Goal: Information Seeking & Learning: Check status

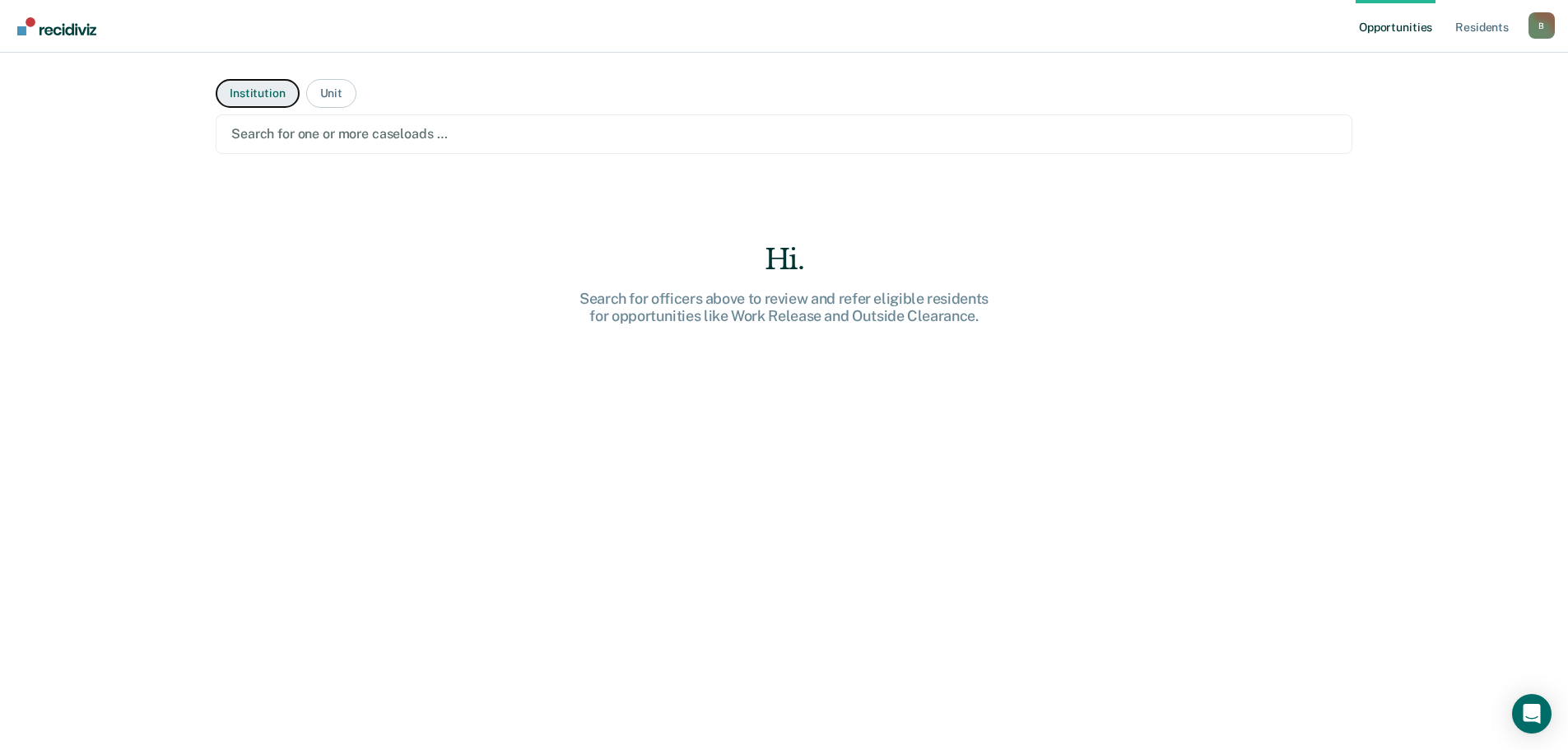
click at [263, 98] on button "Institution" at bounding box center [257, 93] width 83 height 29
click at [261, 97] on button "Institution" at bounding box center [257, 93] width 83 height 29
click at [332, 102] on button "Unit" at bounding box center [331, 93] width 50 height 29
click at [233, 95] on button "Institution" at bounding box center [257, 93] width 83 height 29
click at [1544, 23] on div "B" at bounding box center [1541, 25] width 26 height 26
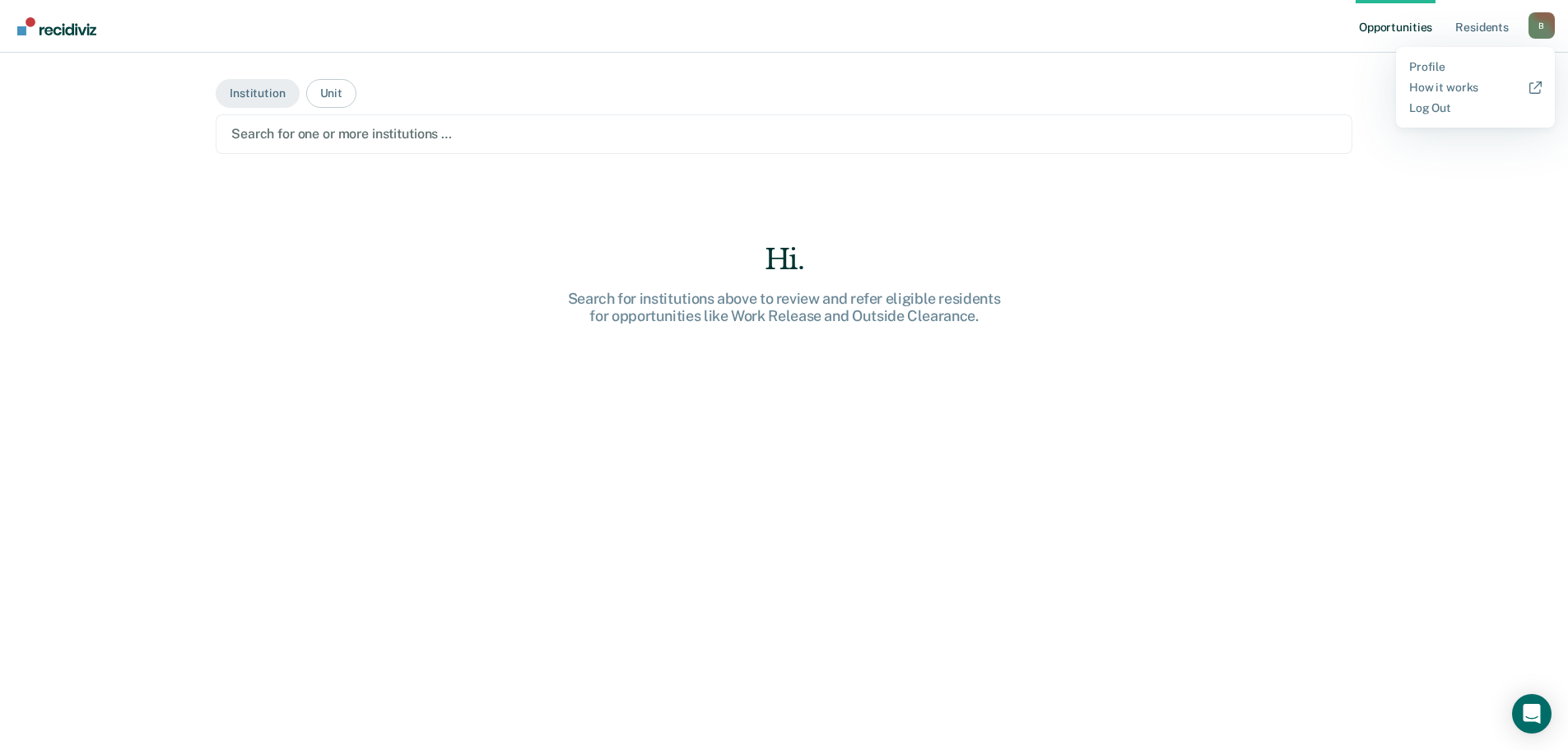
click at [1267, 116] on div "Search for one or more institutions …" at bounding box center [784, 134] width 1136 height 39
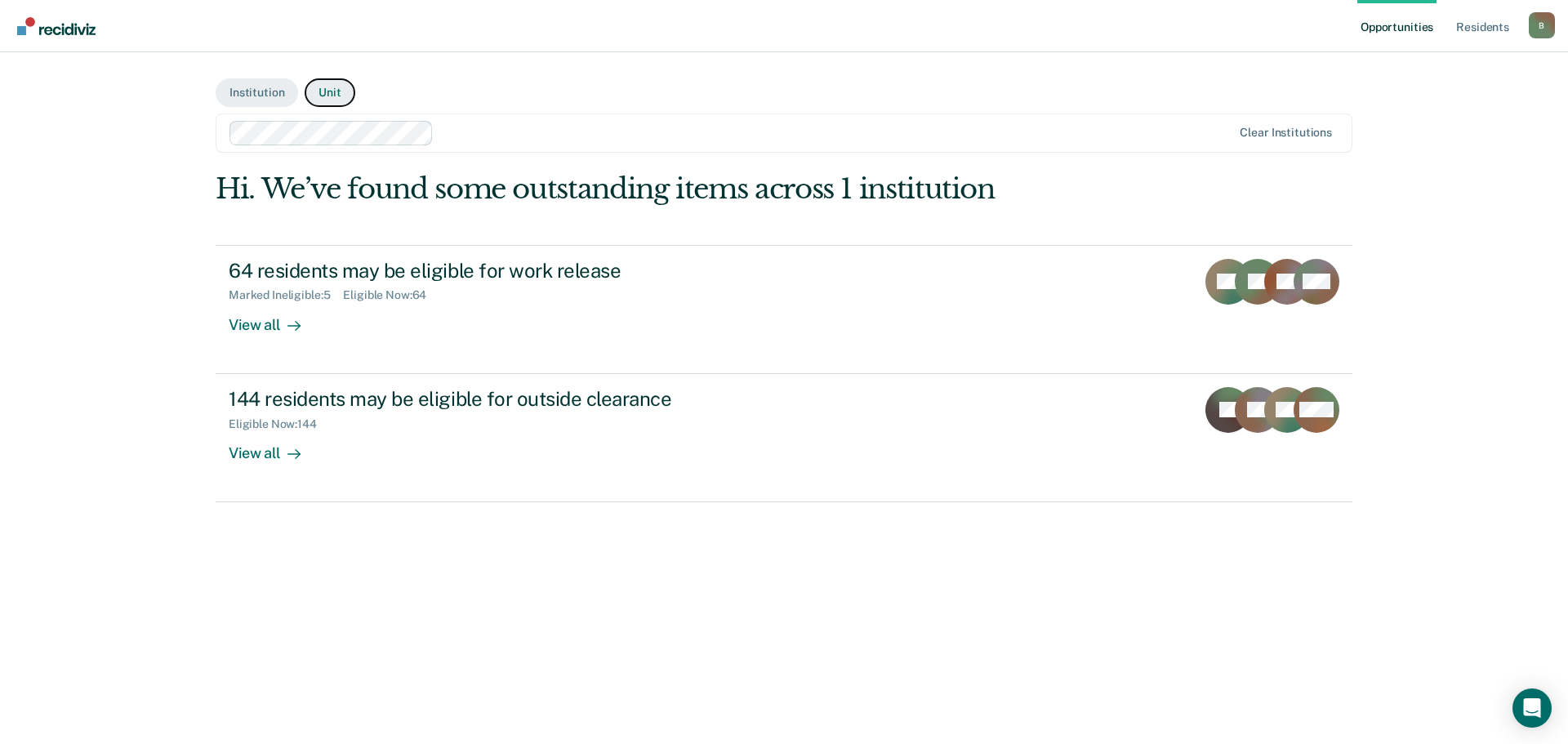
click at [328, 102] on button "Unit" at bounding box center [329, 92] width 50 height 28
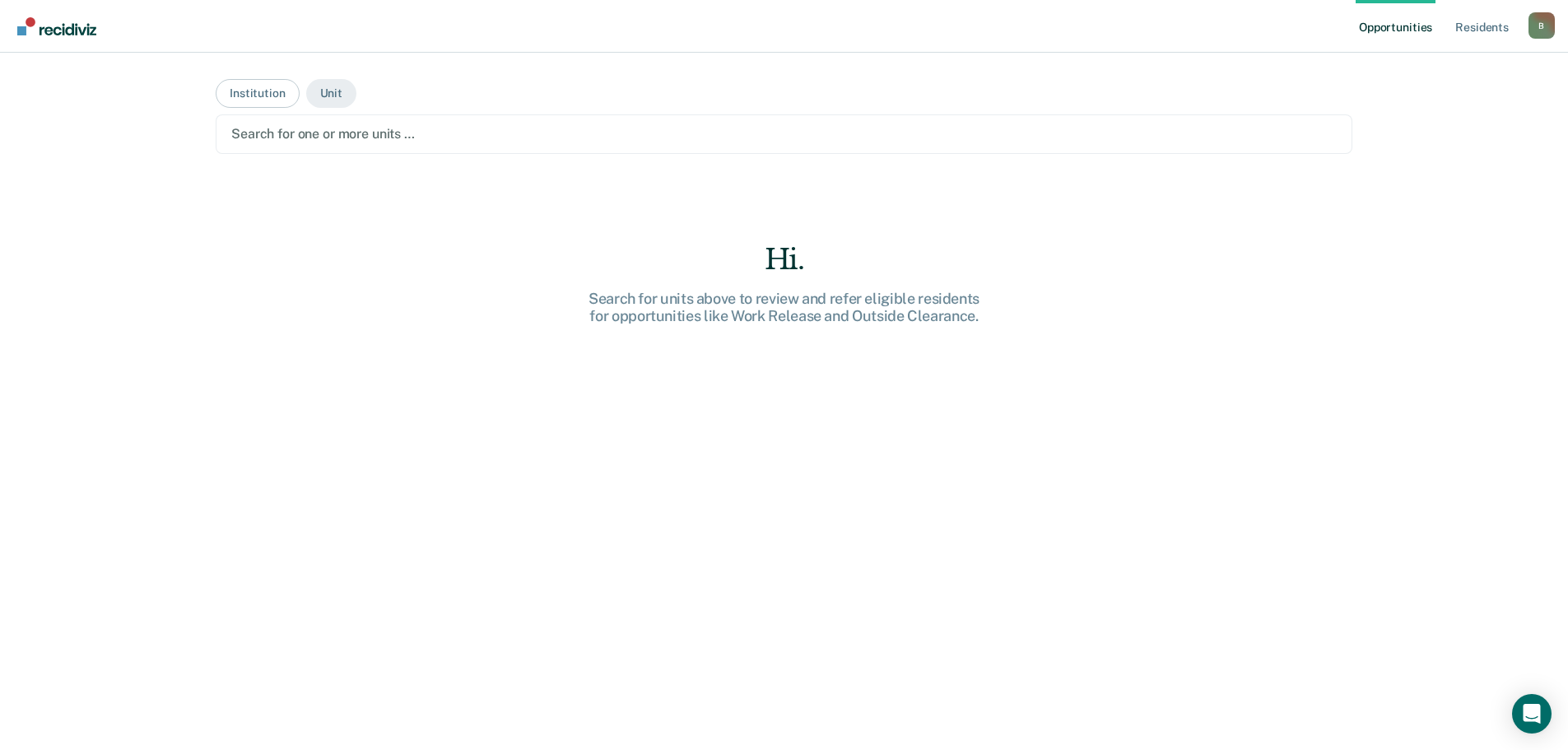
click at [388, 129] on div at bounding box center [784, 134] width 1105 height 19
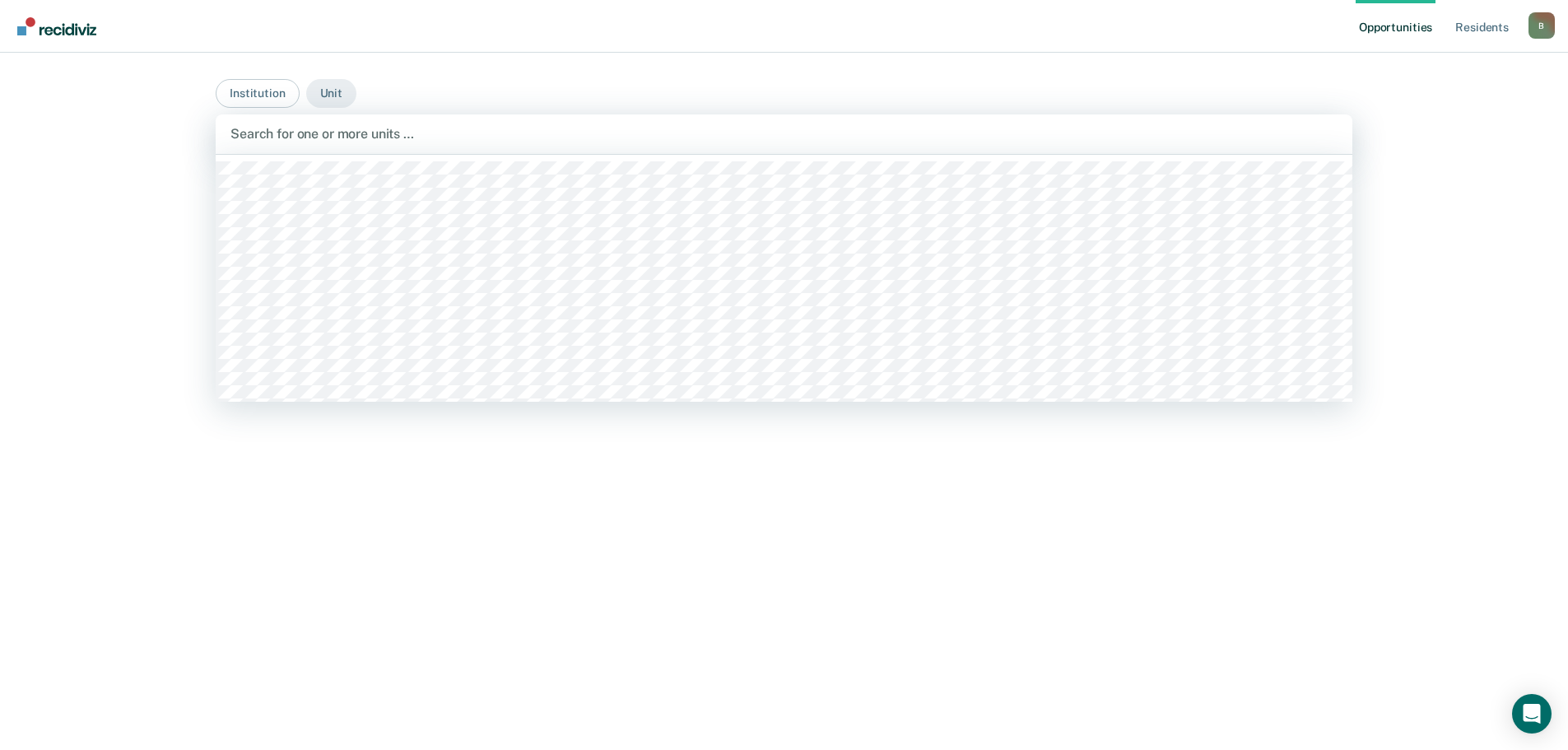
click at [388, 129] on div at bounding box center [784, 134] width 1107 height 19
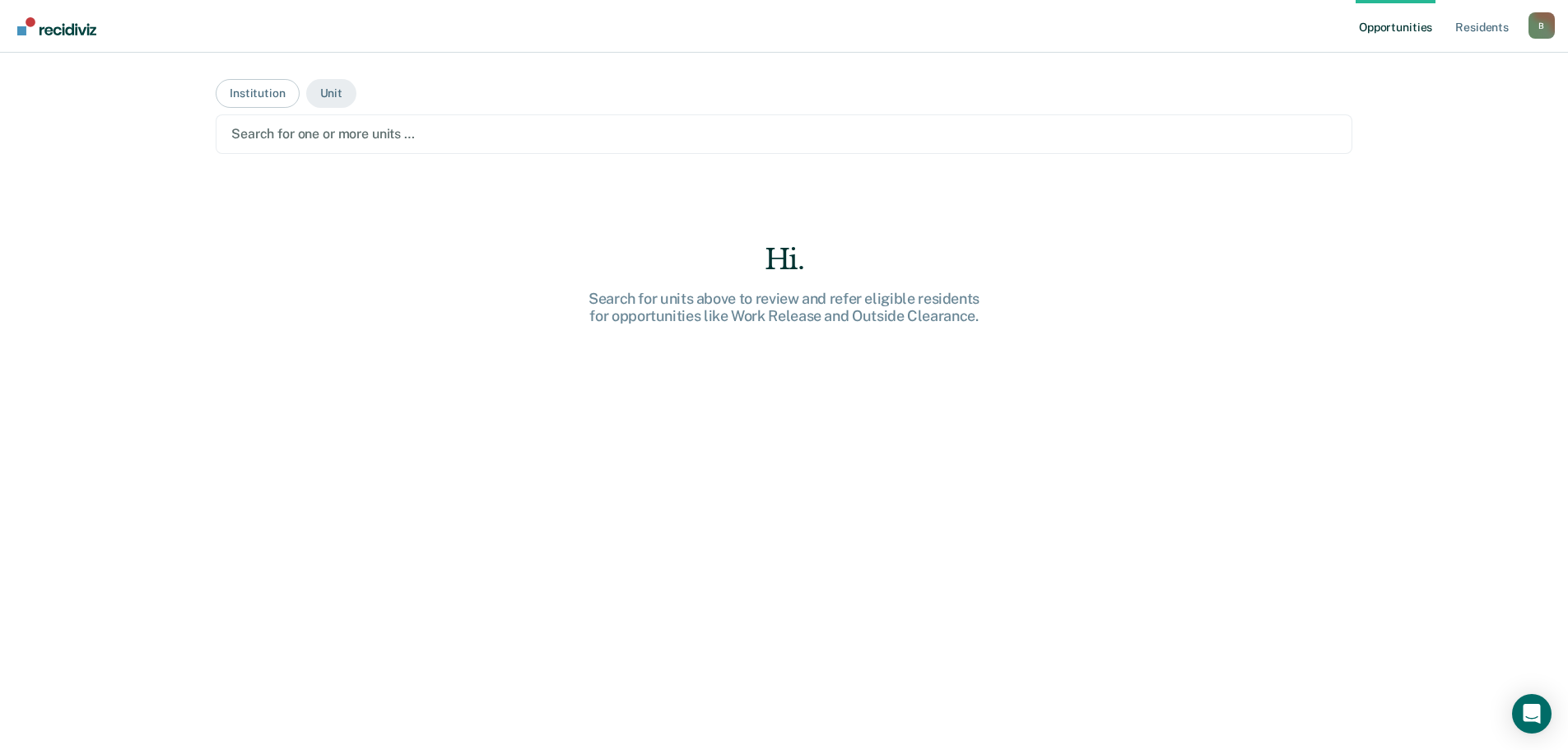
click at [387, 130] on div at bounding box center [784, 134] width 1105 height 19
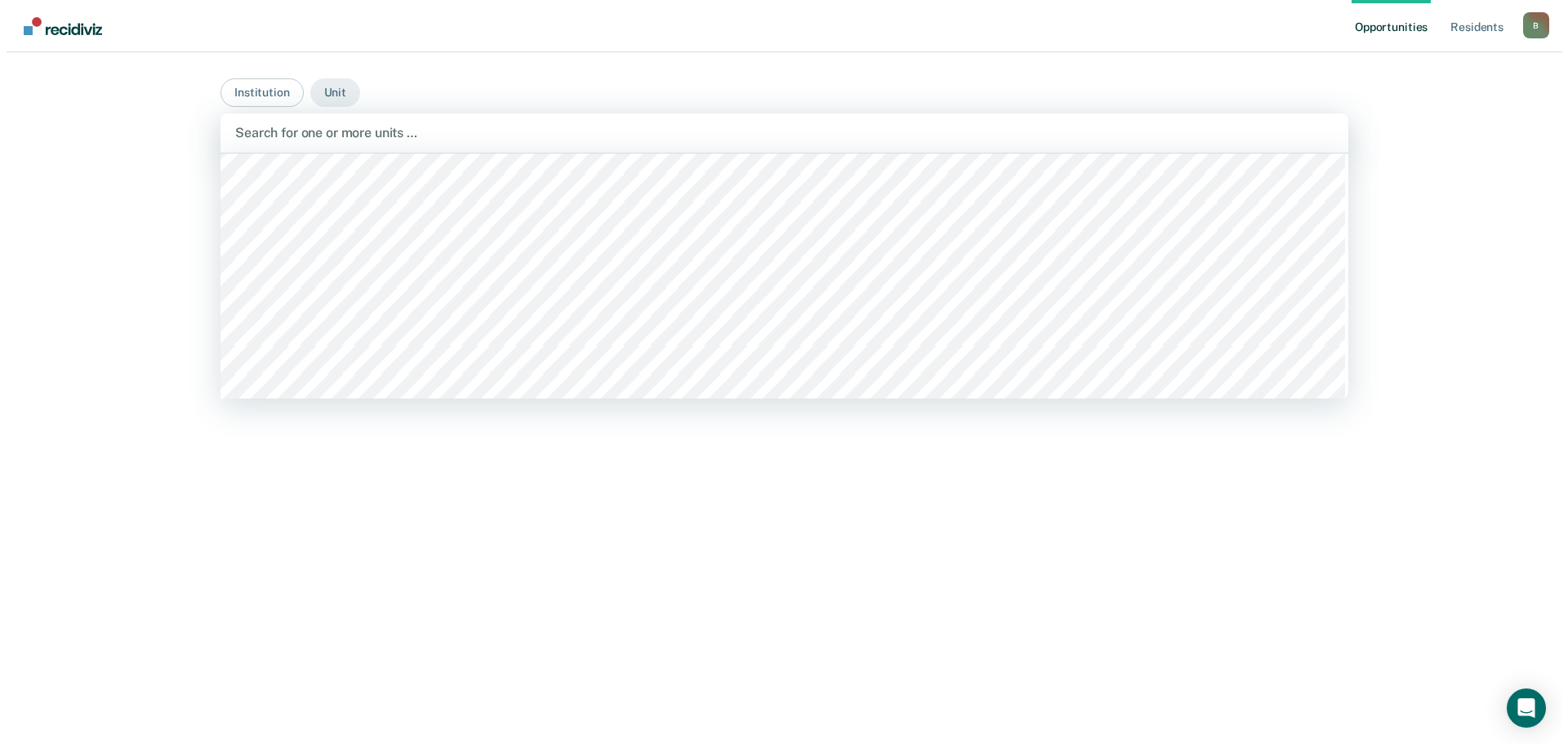
scroll to position [2123, 0]
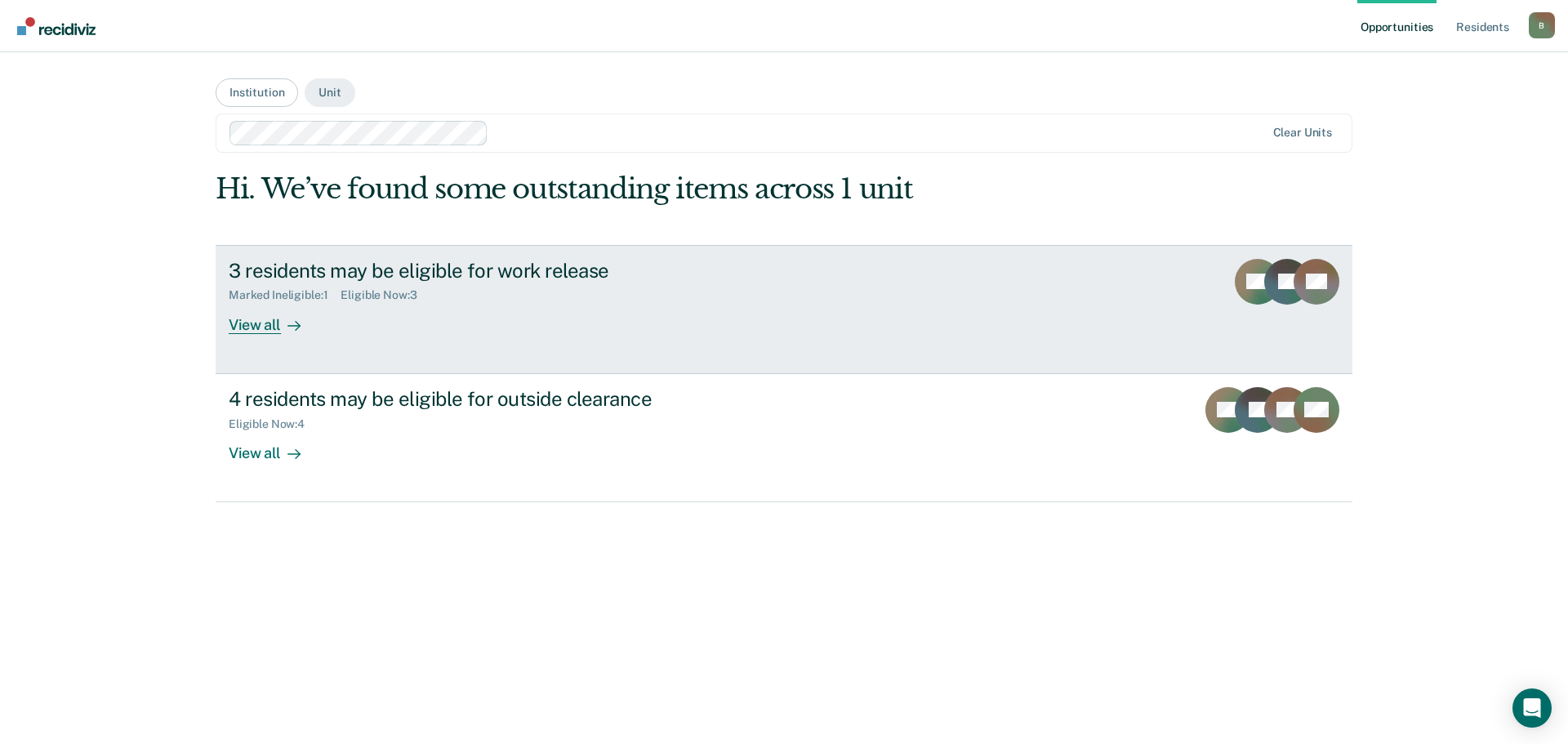
click at [267, 320] on div "View all" at bounding box center [274, 318] width 92 height 32
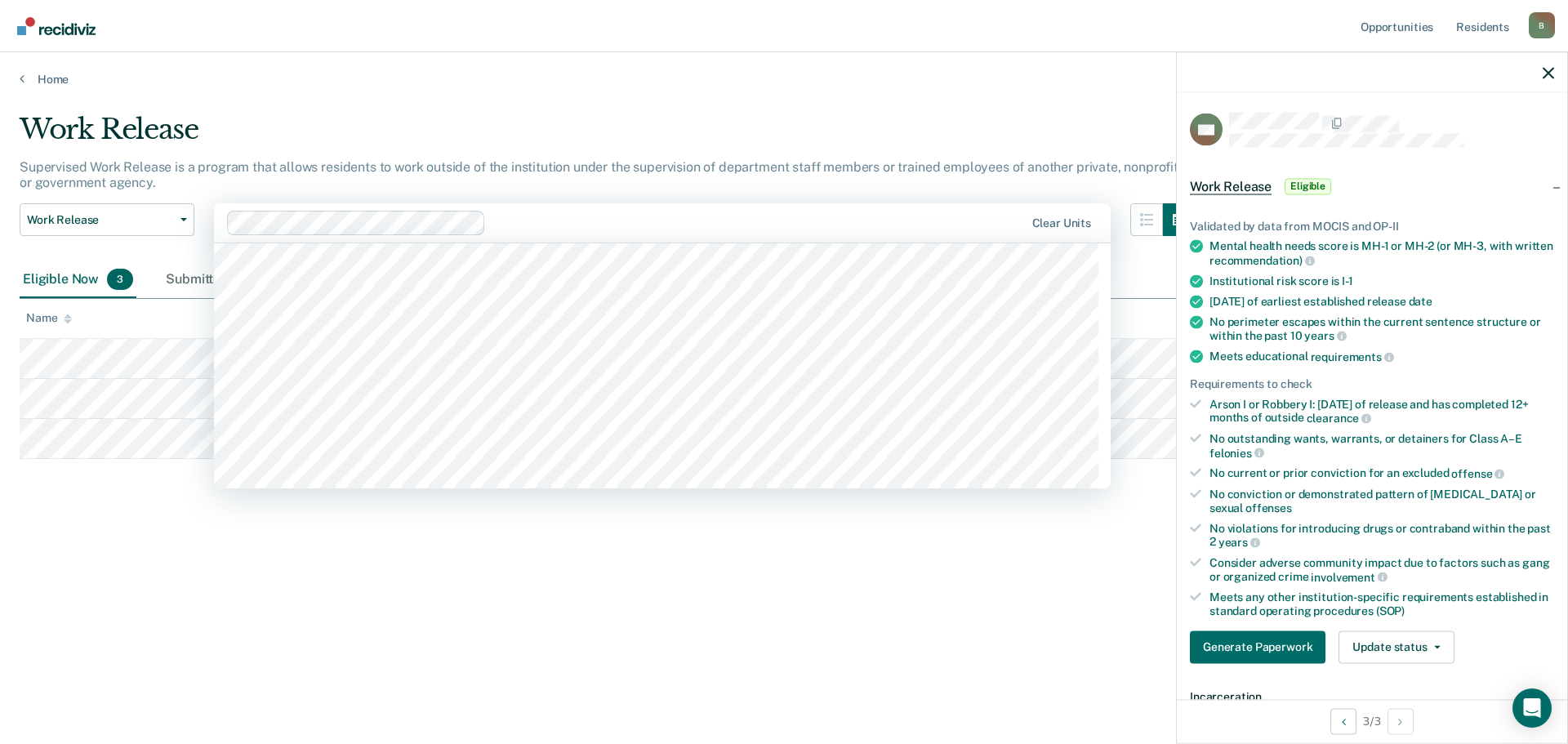
scroll to position [2205, 0]
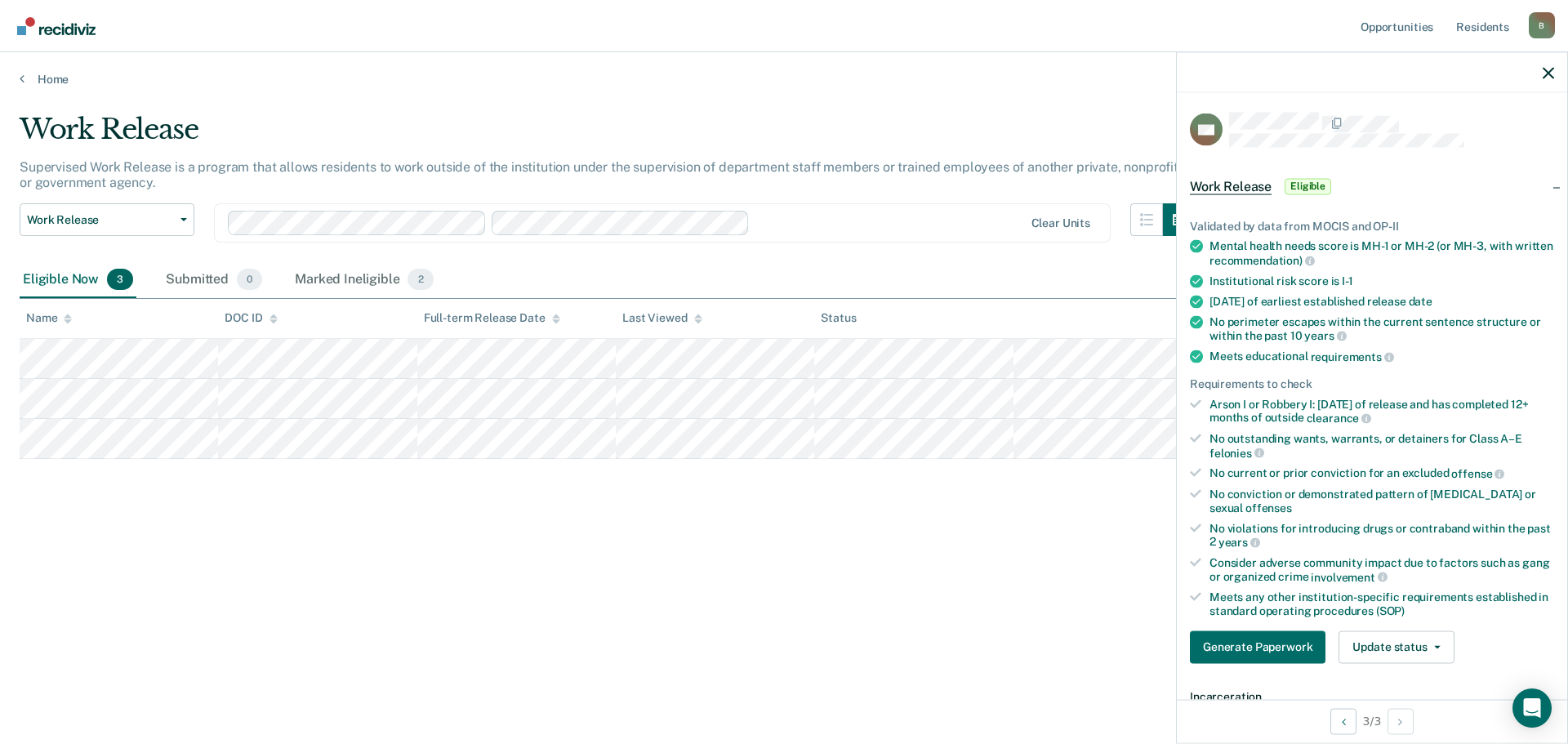
click at [896, 233] on div at bounding box center [626, 222] width 797 height 24
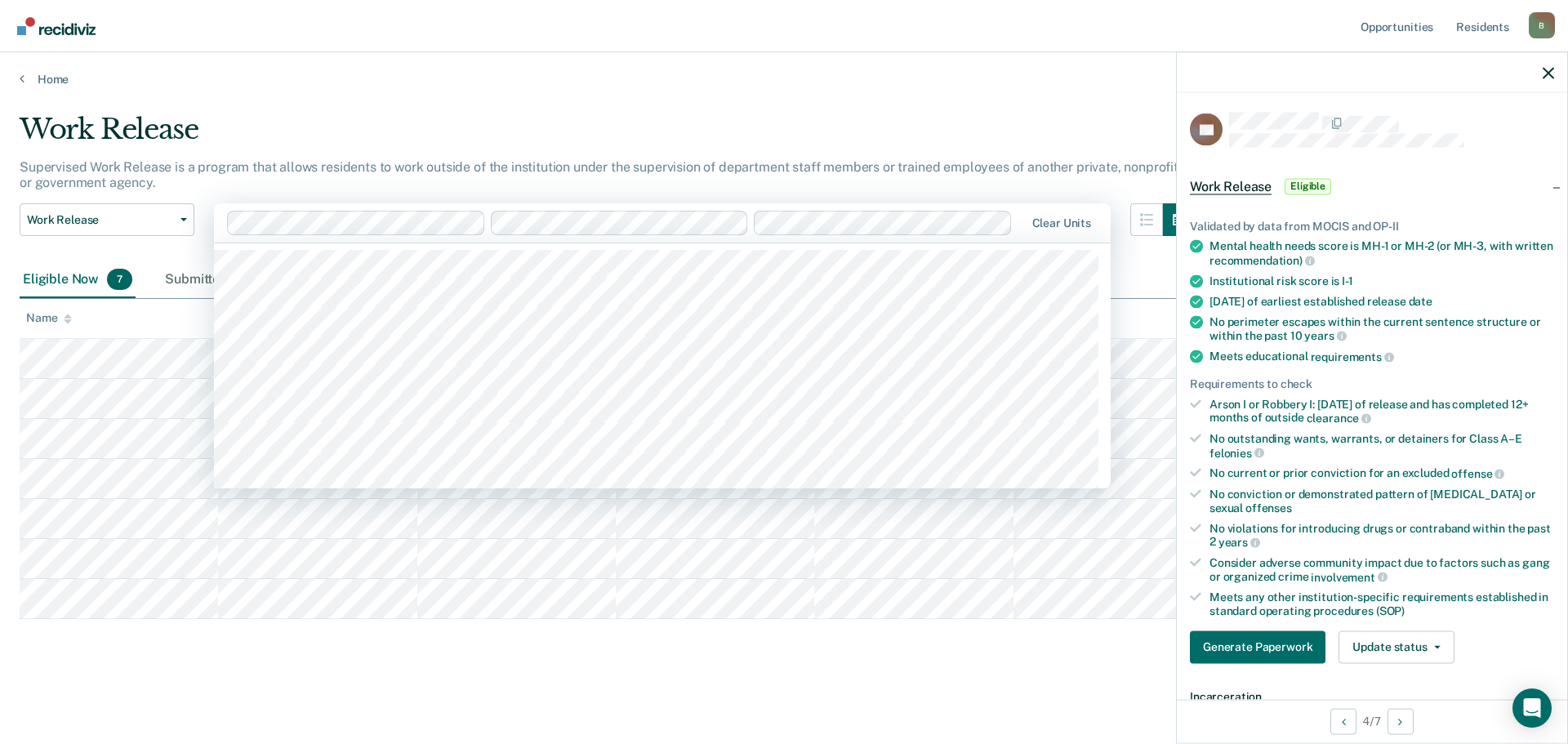
click at [753, 235] on div "Clear units" at bounding box center [663, 222] width 897 height 39
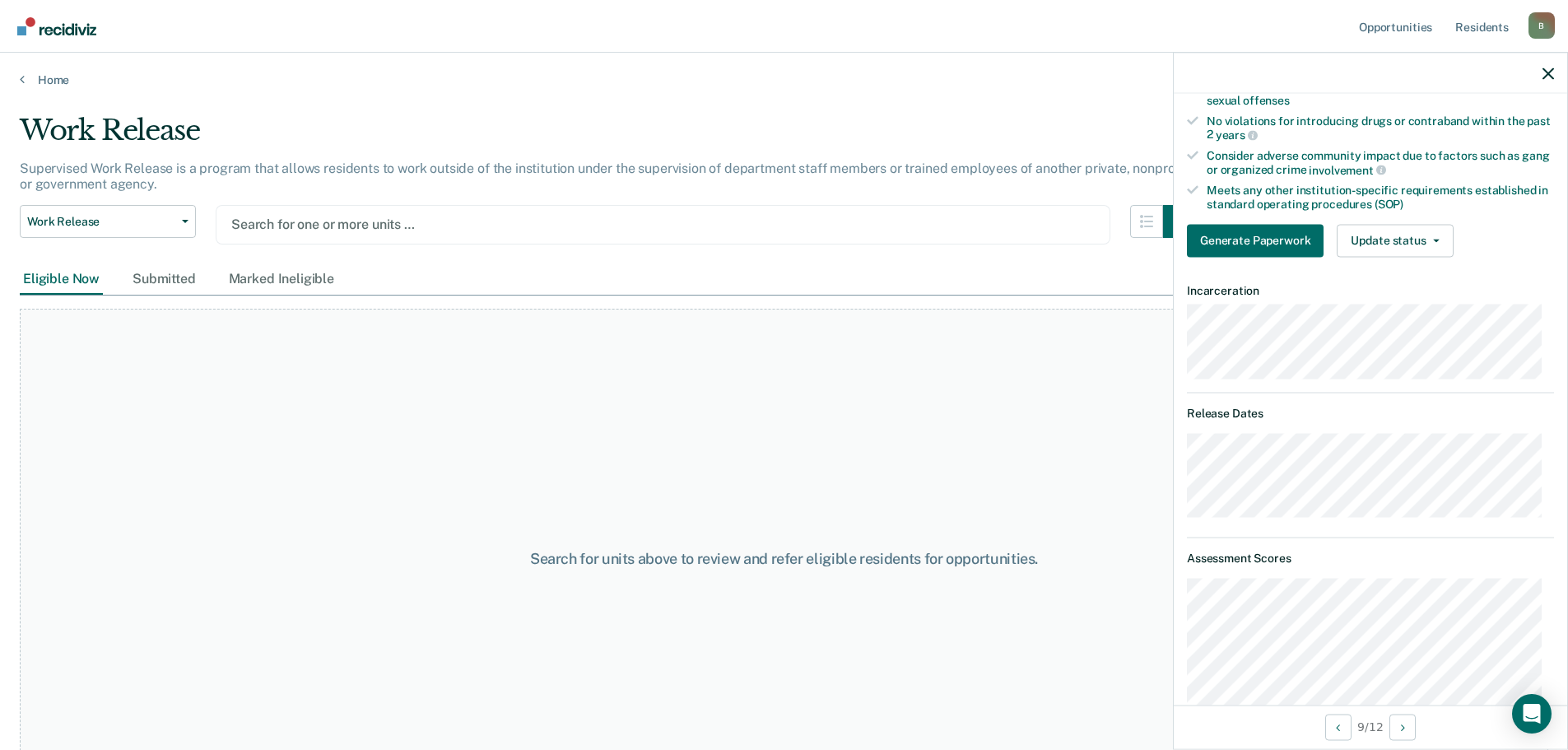
scroll to position [0, 0]
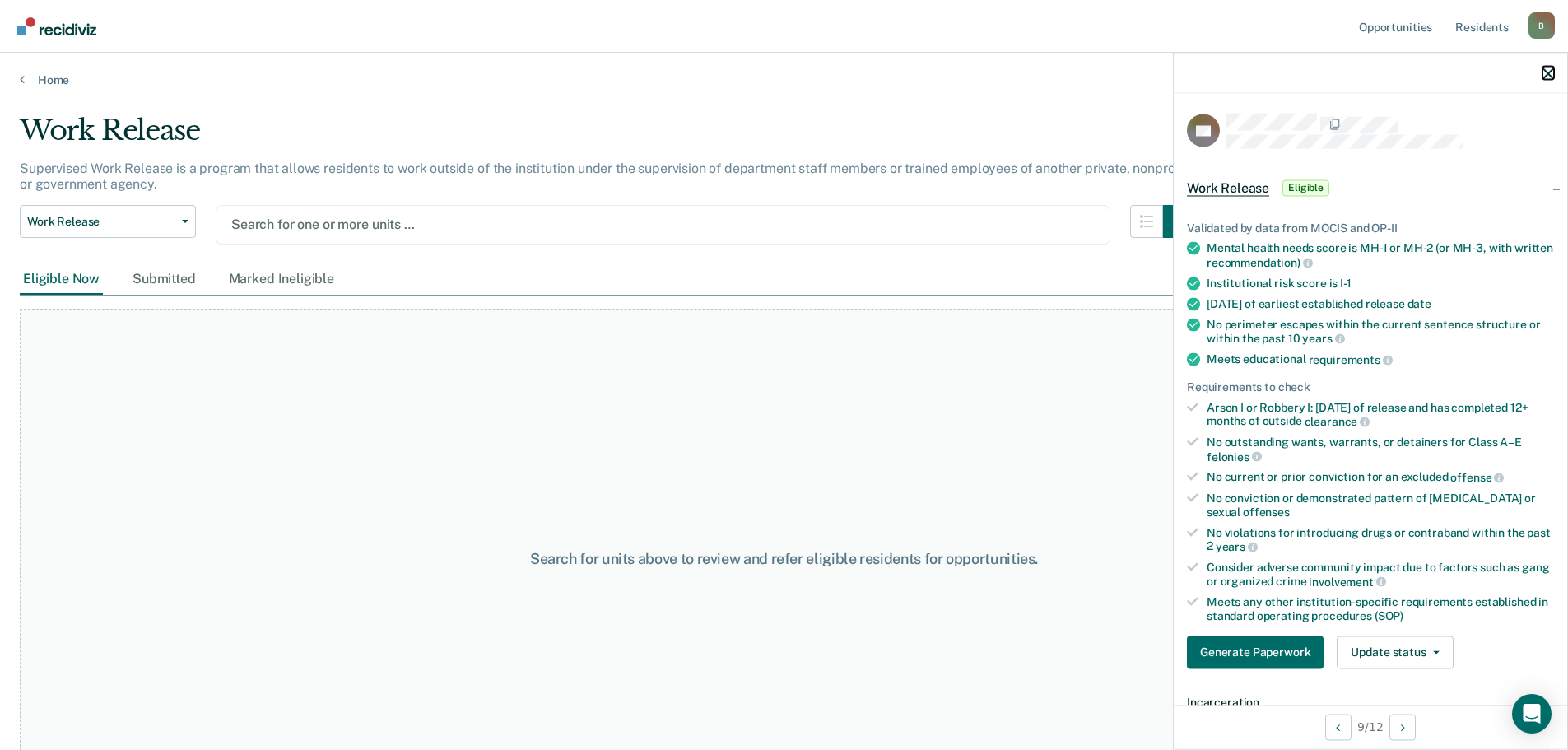
click at [1550, 72] on icon "button" at bounding box center [1548, 73] width 12 height 12
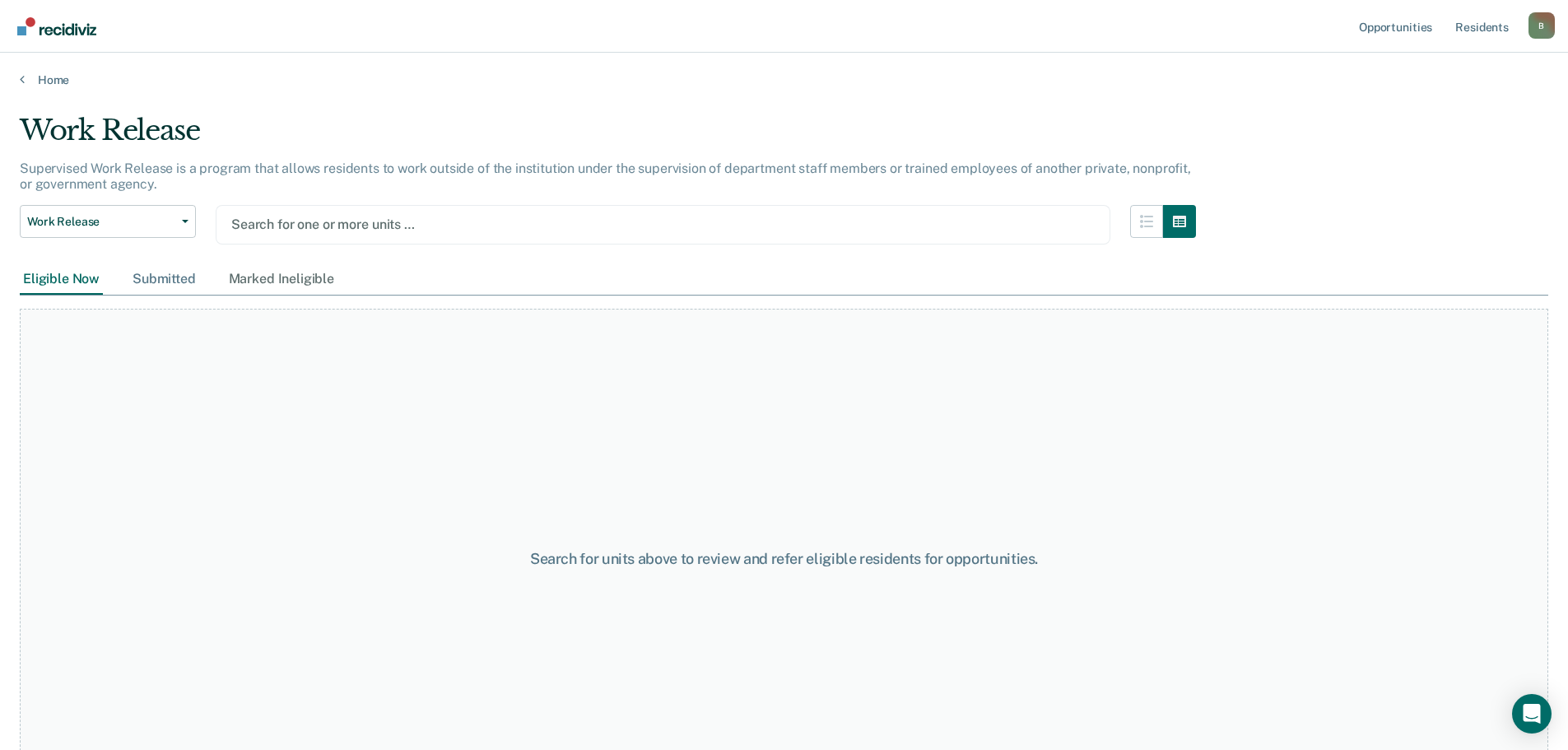
click at [156, 284] on div "Submitted" at bounding box center [164, 280] width 70 height 30
click at [249, 279] on div "Marked Ineligible" at bounding box center [281, 280] width 112 height 30
click at [69, 277] on div "Eligible Now" at bounding box center [61, 280] width 83 height 30
click at [102, 223] on span "Work Release" at bounding box center [101, 222] width 148 height 14
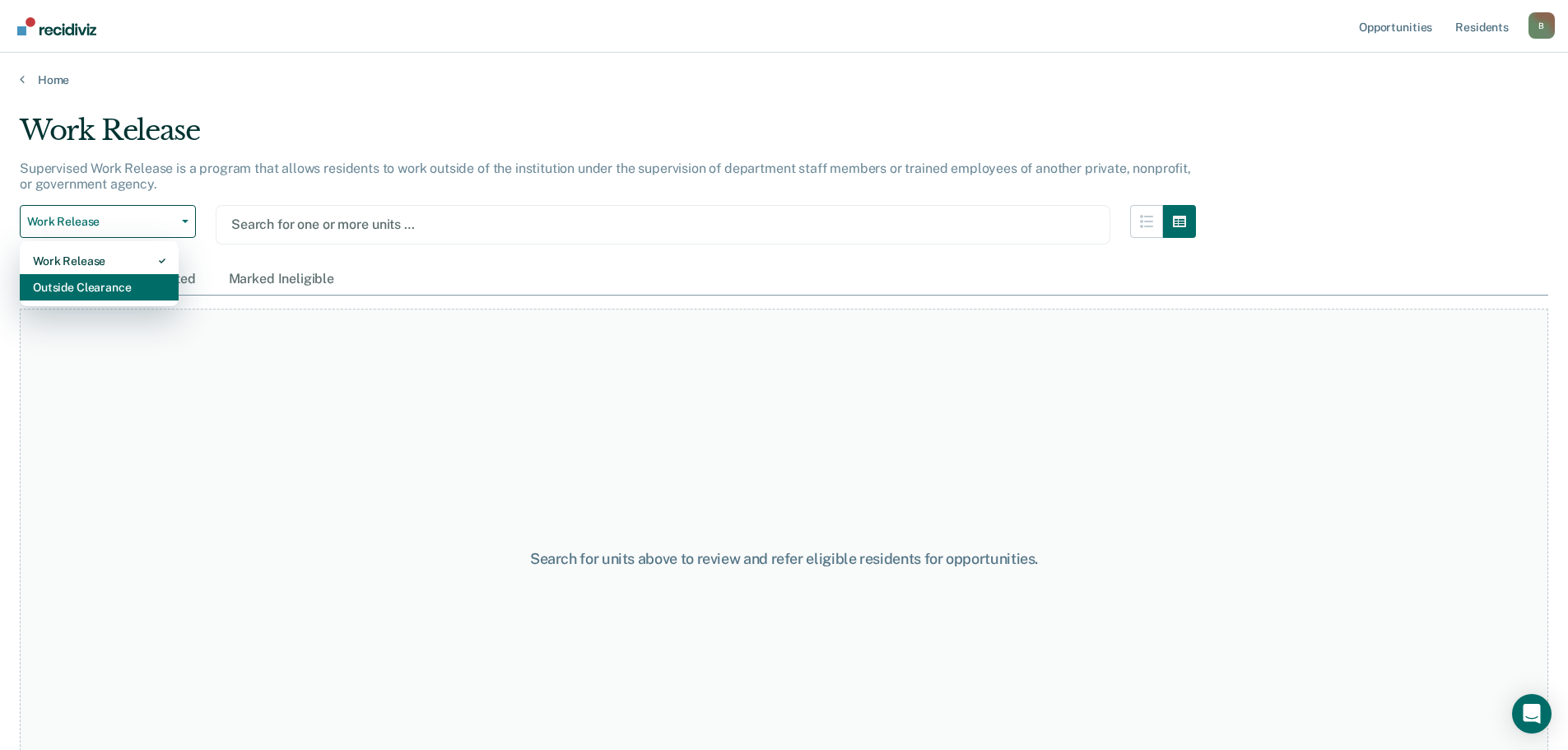
click at [96, 284] on div "Outside Clearance" at bounding box center [99, 286] width 133 height 26
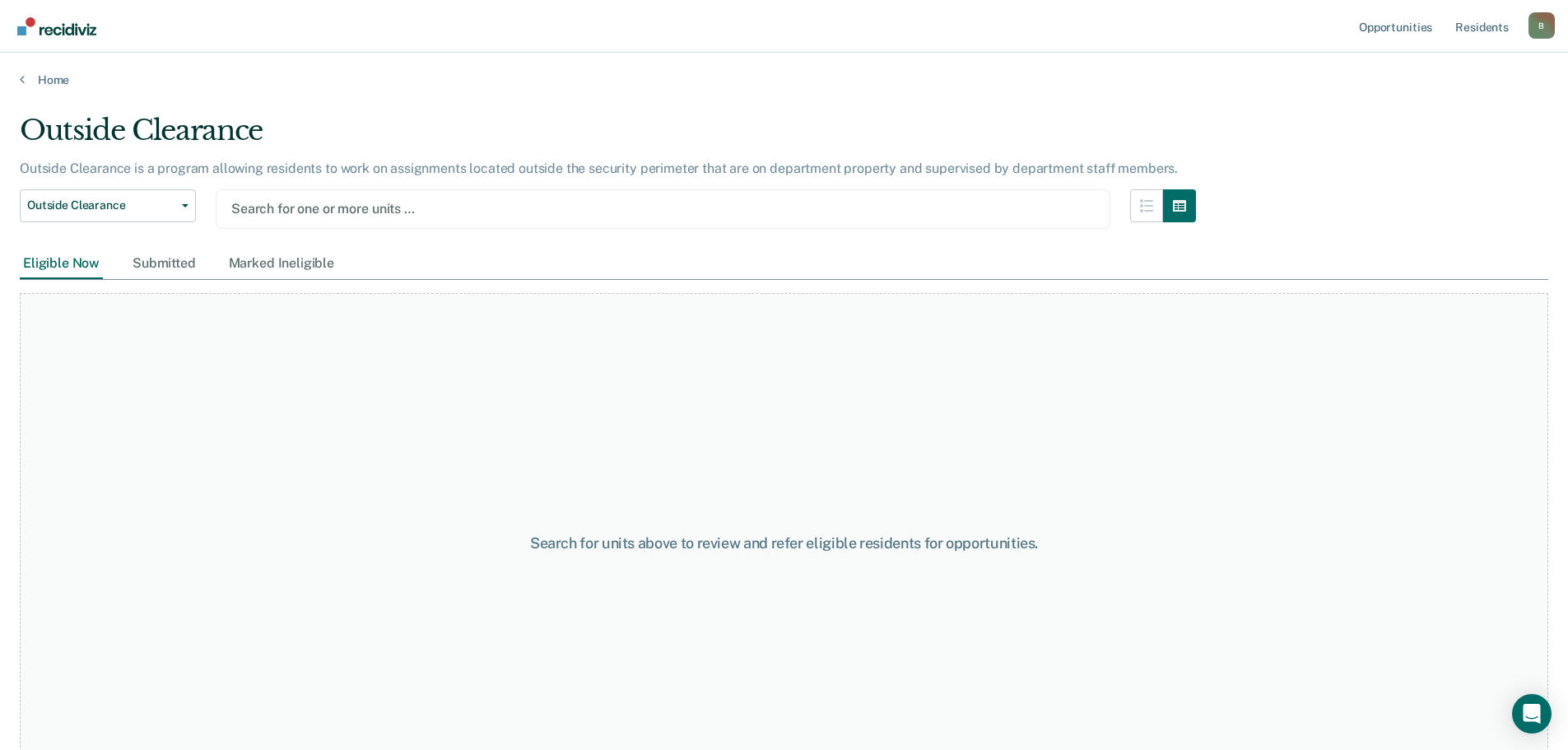
click at [321, 208] on div at bounding box center [663, 208] width 863 height 19
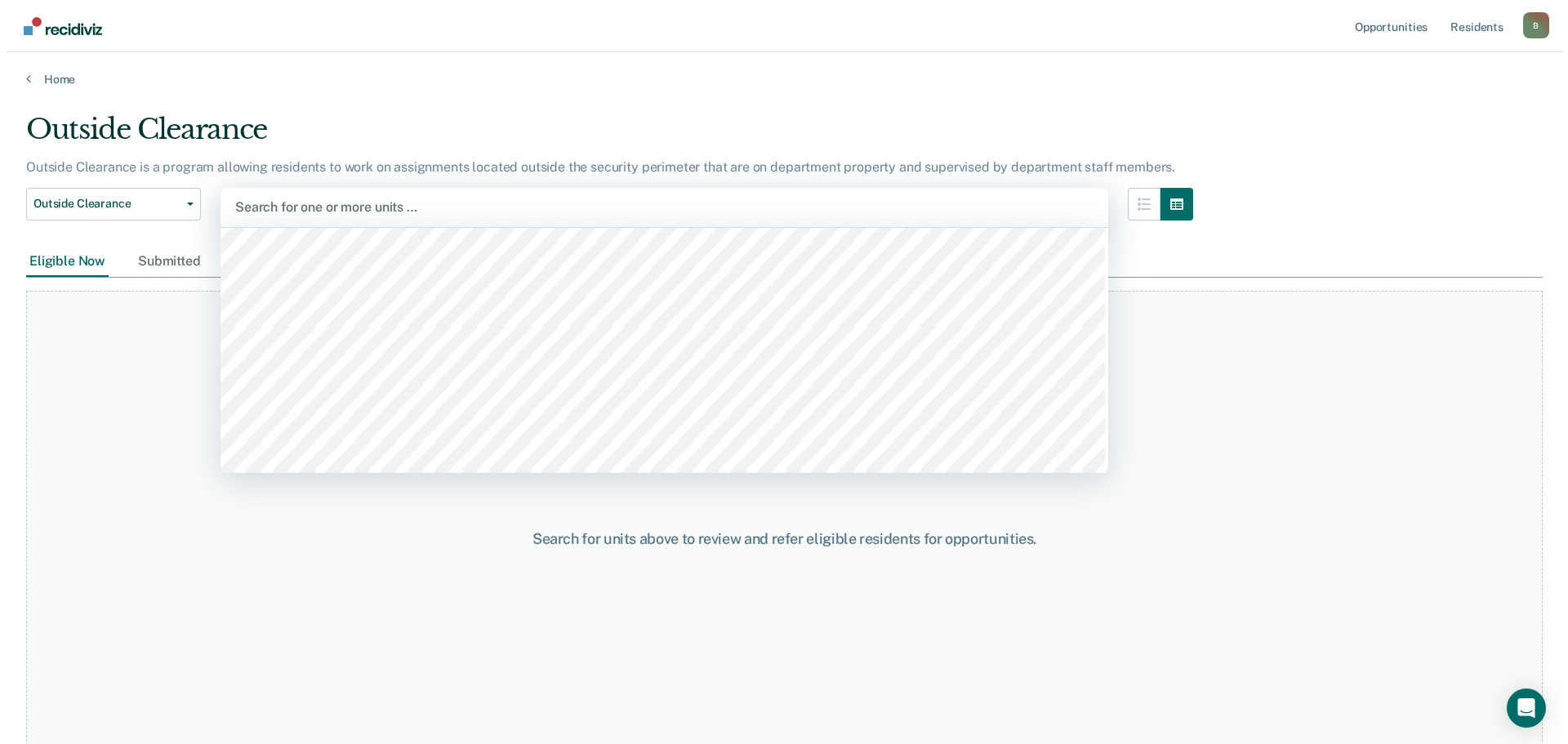
scroll to position [2205, 0]
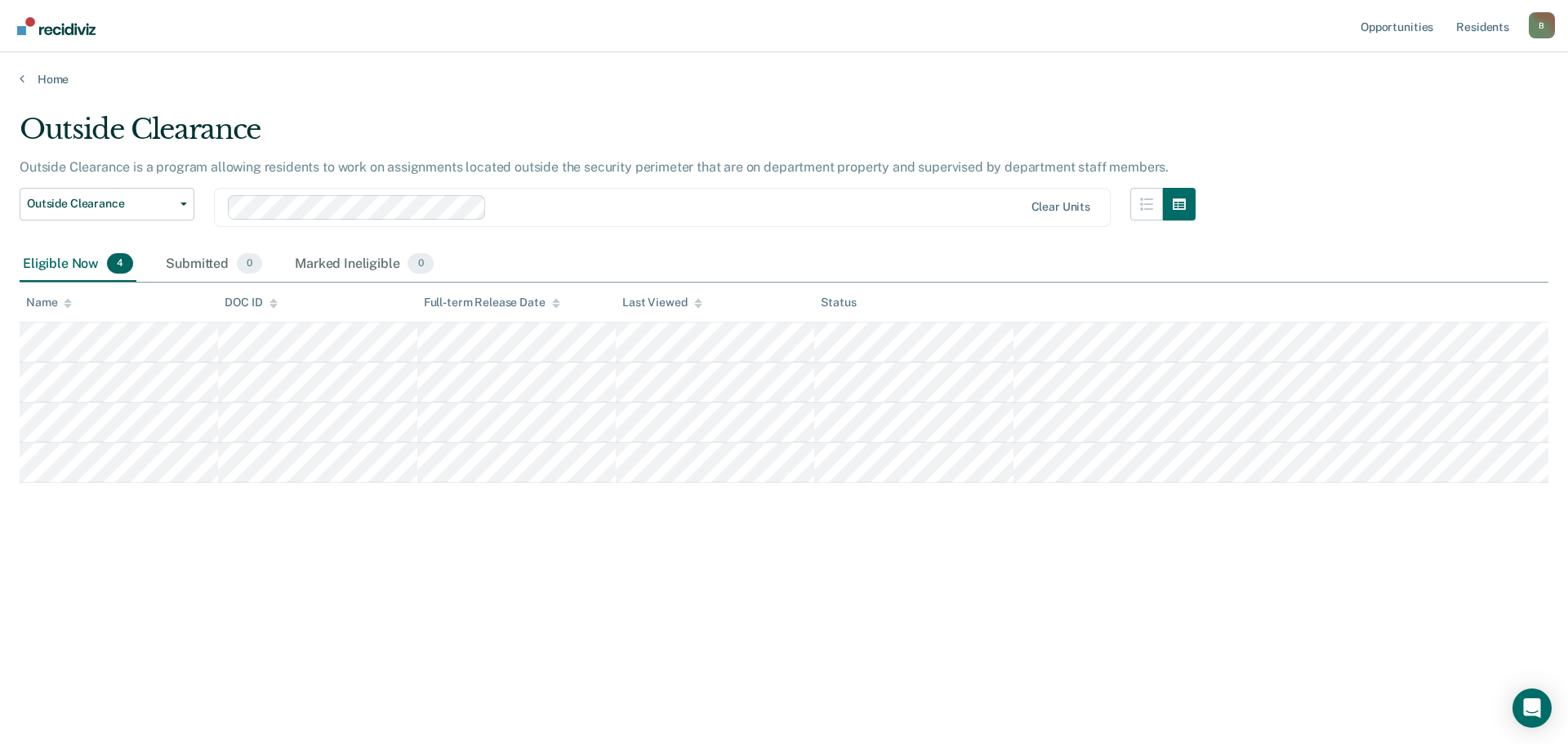
click at [558, 211] on div at bounding box center [759, 207] width 530 height 19
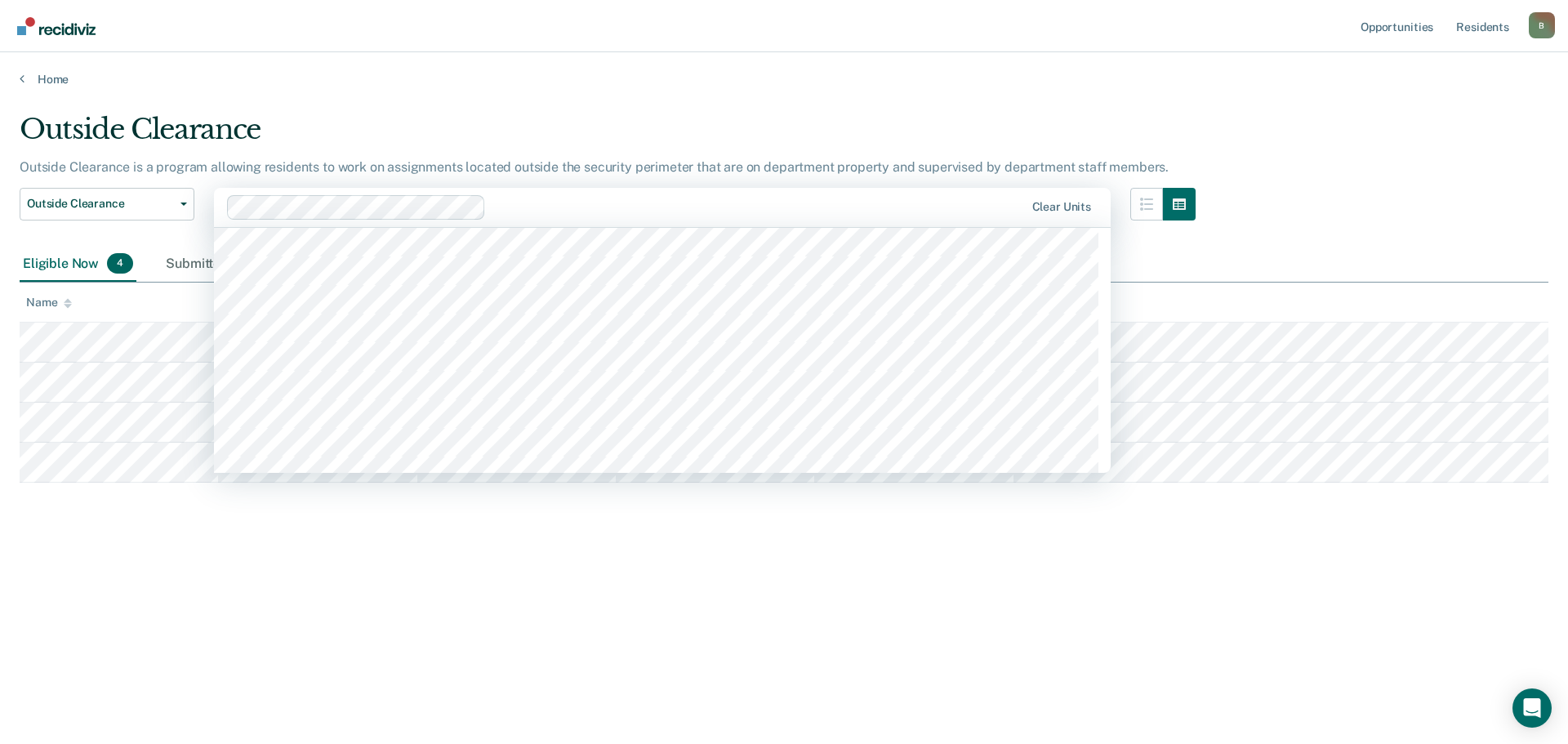
scroll to position [2123, 0]
click at [778, 213] on div at bounding box center [889, 207] width 268 height 19
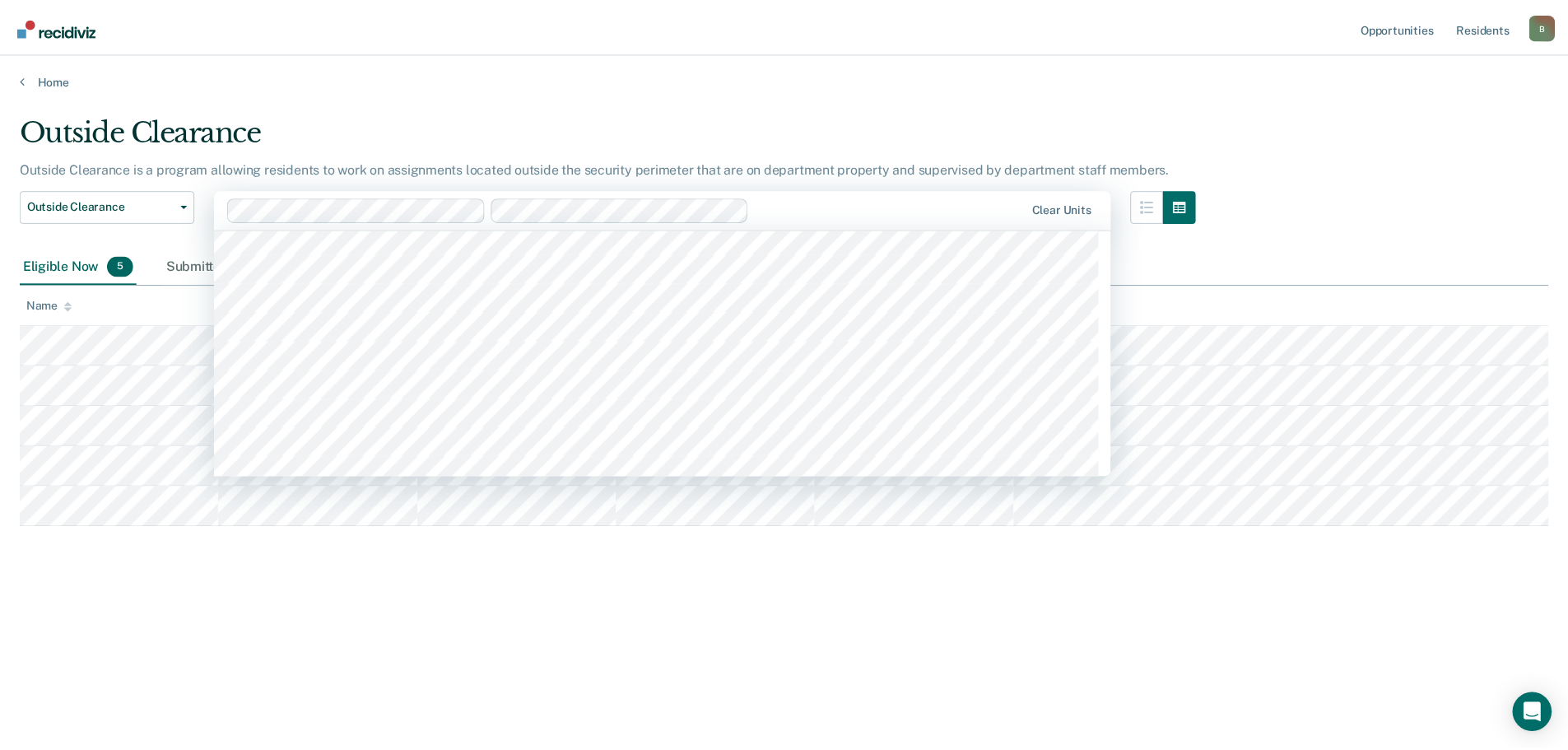
scroll to position [2222, 0]
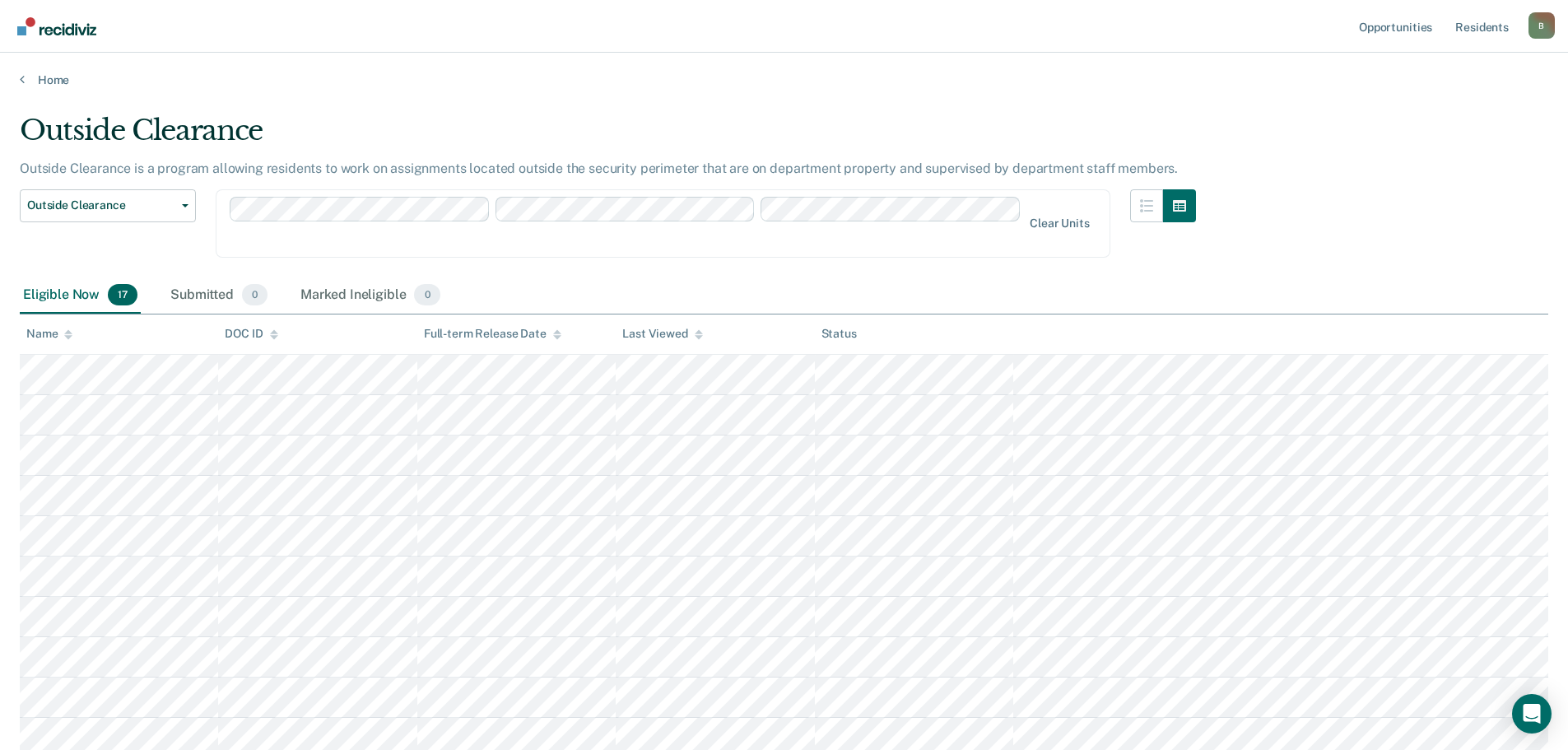
click at [756, 222] on div "Clear units" at bounding box center [663, 223] width 894 height 68
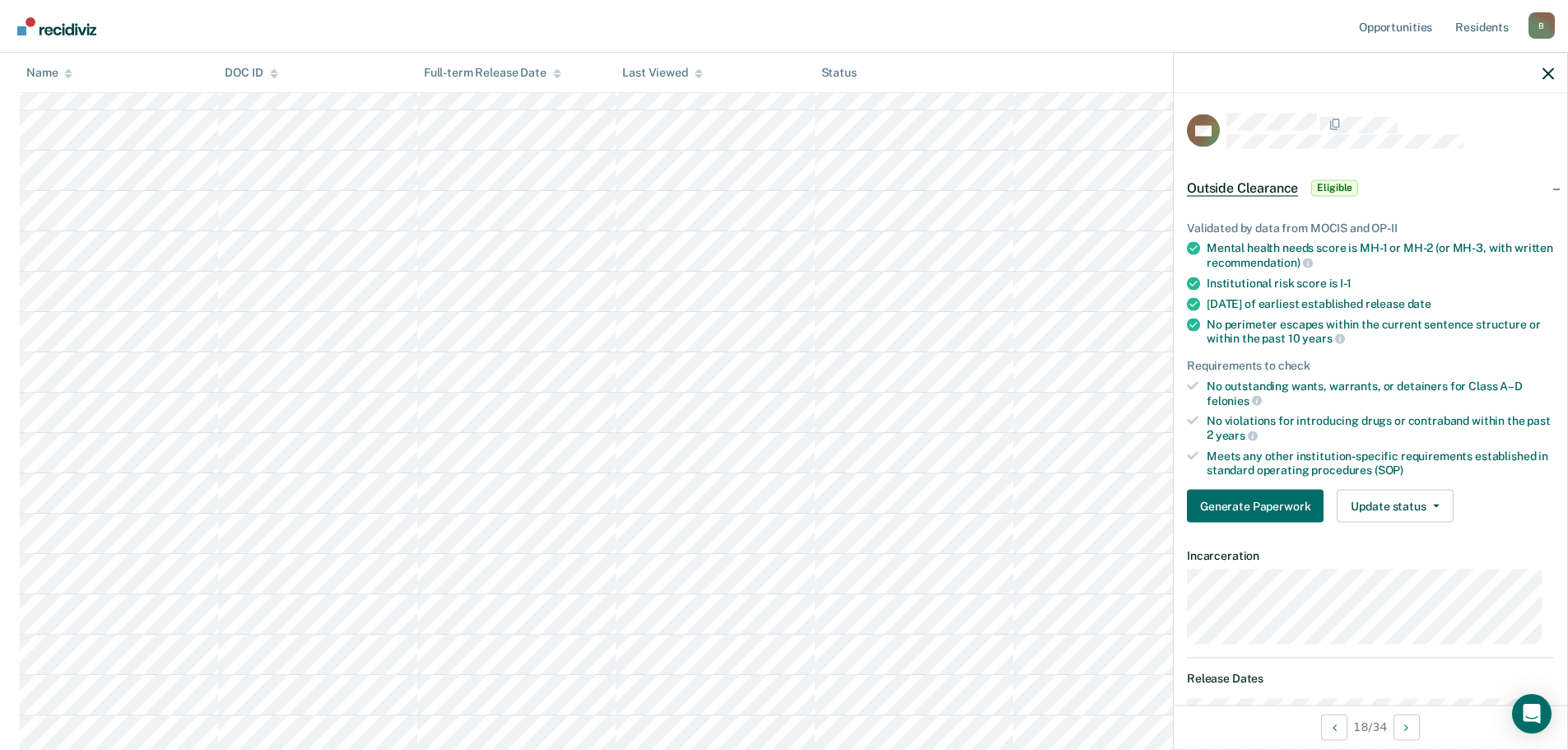
scroll to position [1096, 0]
